Goal: Information Seeking & Learning: Learn about a topic

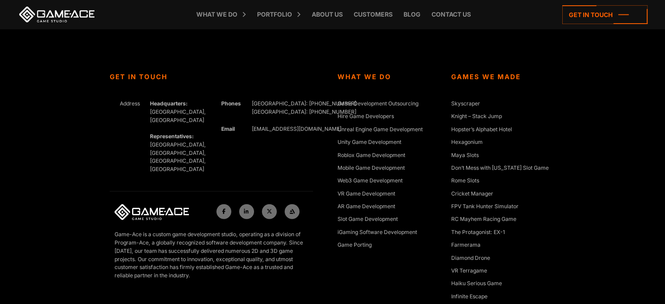
scroll to position [2338, 0]
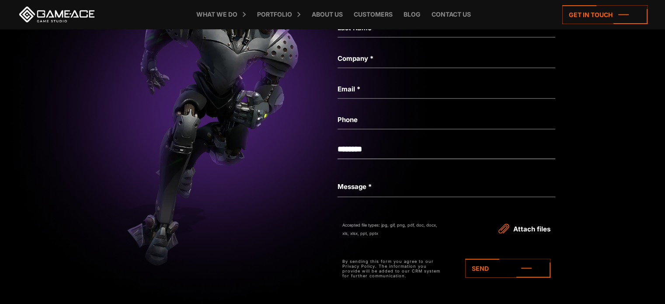
scroll to position [2017, 0]
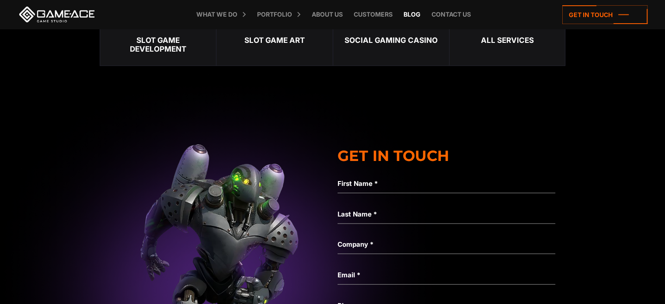
scroll to position [1967, 0]
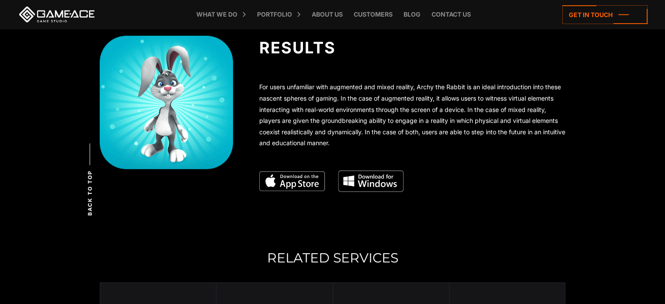
scroll to position [2213, 0]
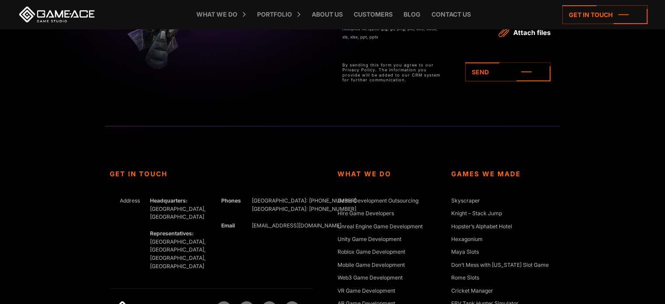
scroll to position [2690, 0]
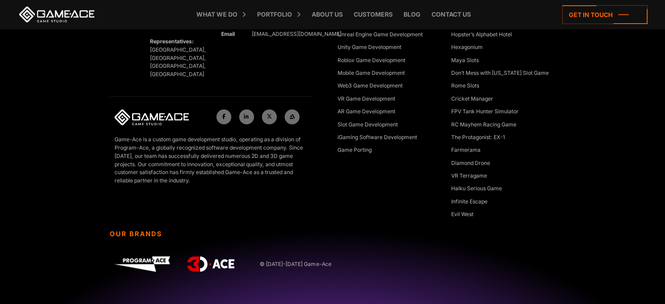
scroll to position [3879, 0]
